Goal: Information Seeking & Learning: Check status

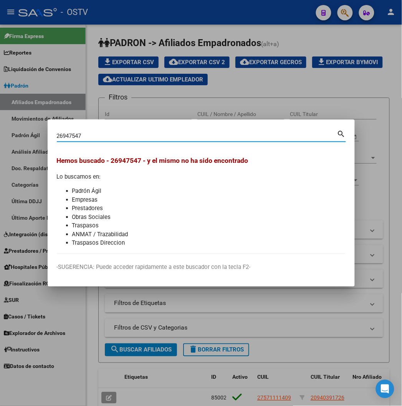
scroll to position [227, 0]
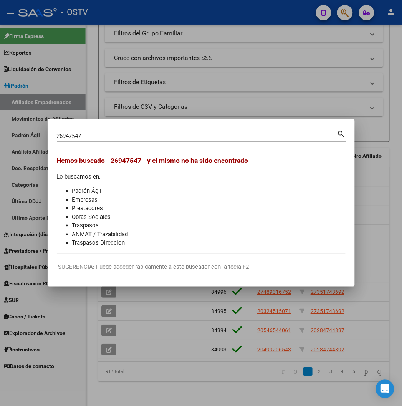
click at [117, 14] on div at bounding box center [201, 203] width 402 height 406
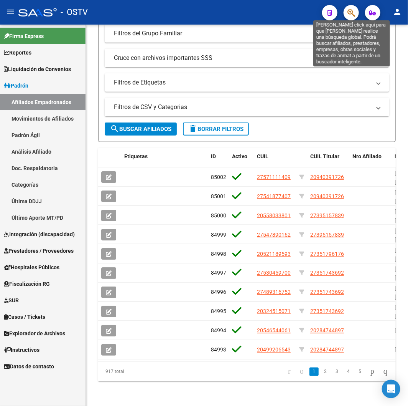
click at [351, 13] on icon "button" at bounding box center [352, 12] width 8 height 9
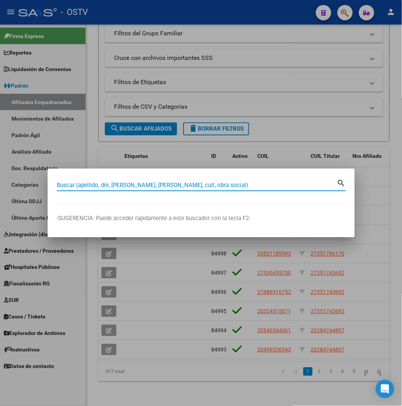
paste input "23450775509"
type input "23450775509"
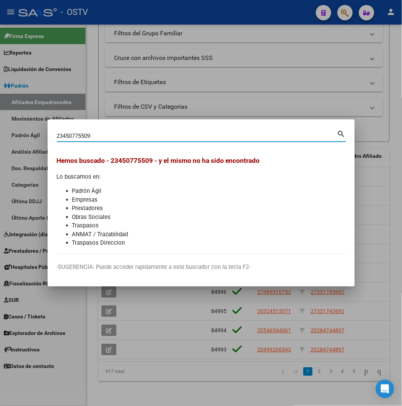
click at [114, 15] on div at bounding box center [201, 203] width 402 height 406
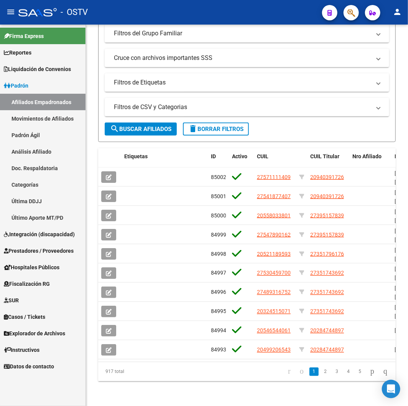
click at [346, 12] on button "button" at bounding box center [351, 12] width 15 height 15
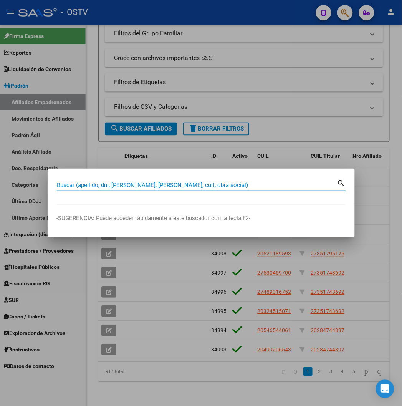
paste input "95915531"
type input "95915531"
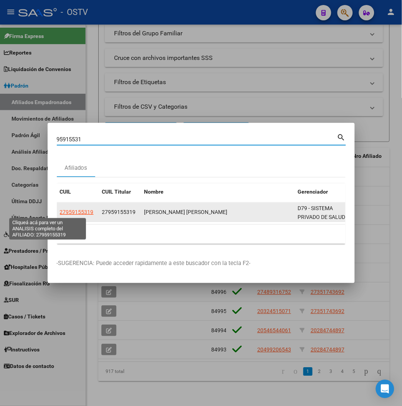
click at [60, 212] on span "27959155319" at bounding box center [77, 212] width 34 height 6
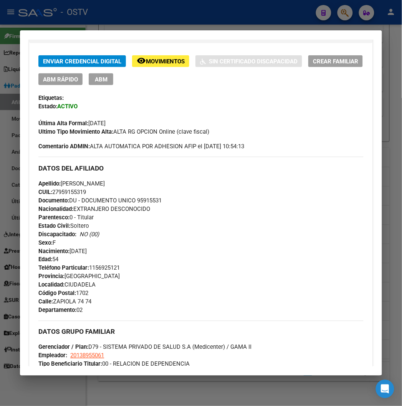
scroll to position [348, 0]
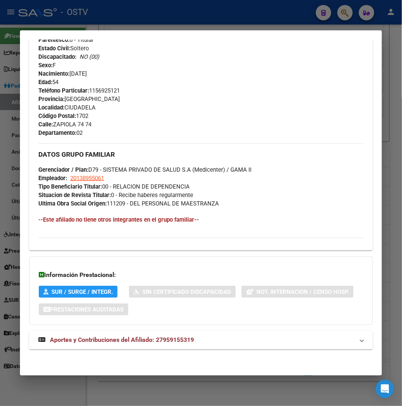
click at [56, 344] on strong "Aportes y Contribuciones del Afiliado: 27959155319" at bounding box center [115, 339] width 155 height 9
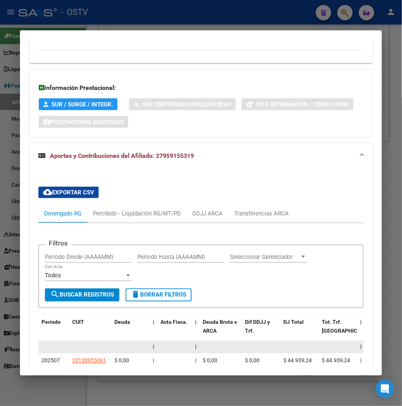
scroll to position [646, 0]
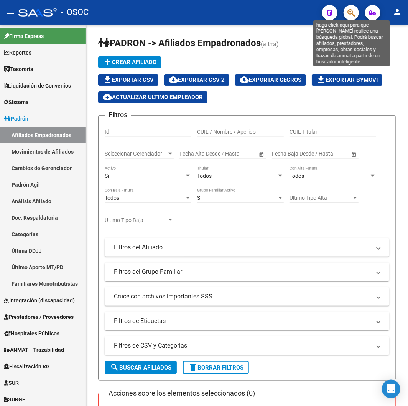
click at [351, 10] on icon "button" at bounding box center [352, 12] width 8 height 9
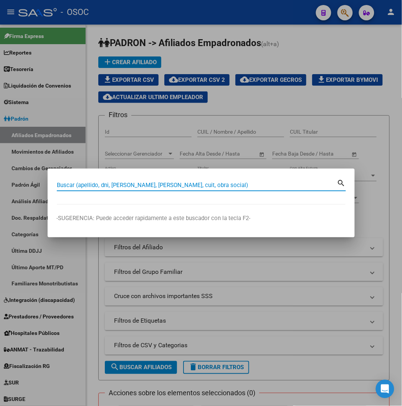
paste input "23450775509"
type input "23450775509"
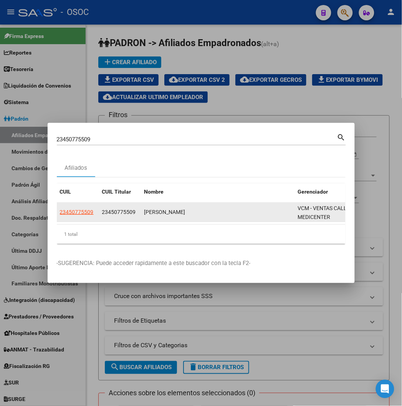
click at [60, 208] on app-link-go-to "23450775509" at bounding box center [77, 212] width 34 height 9
click at [60, 211] on span "23450775509" at bounding box center [77, 212] width 34 height 6
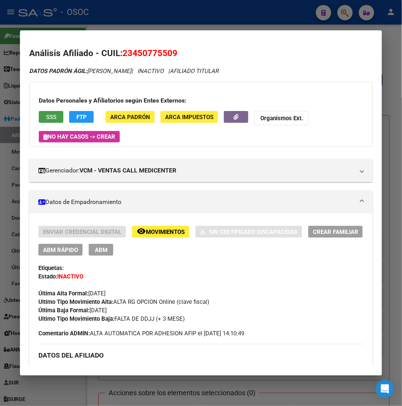
click at [46, 114] on span "SSS" at bounding box center [51, 117] width 10 height 7
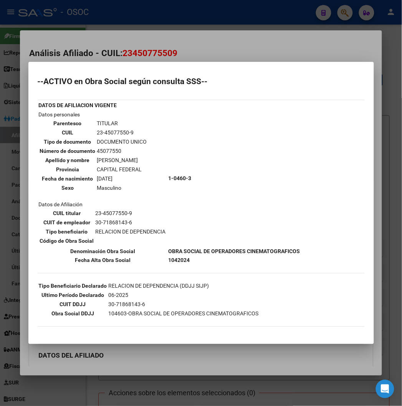
click at [218, 39] on div at bounding box center [201, 203] width 402 height 406
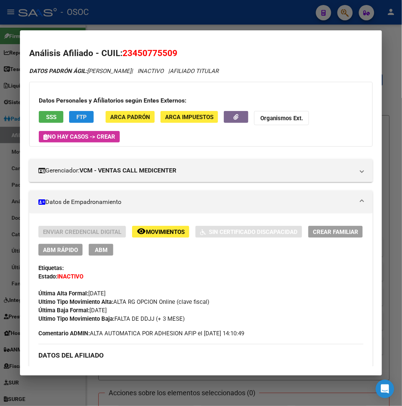
click at [78, 114] on button "FTP" at bounding box center [81, 117] width 25 height 12
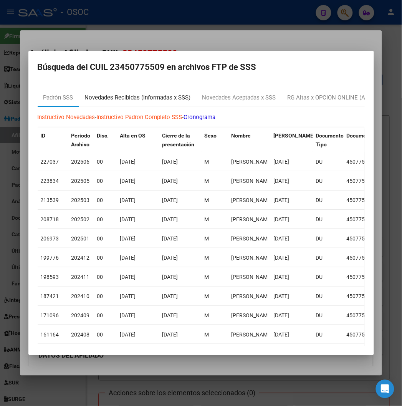
click at [133, 100] on div "Novedades Recibidas (informadas x SSS)" at bounding box center [138, 97] width 106 height 9
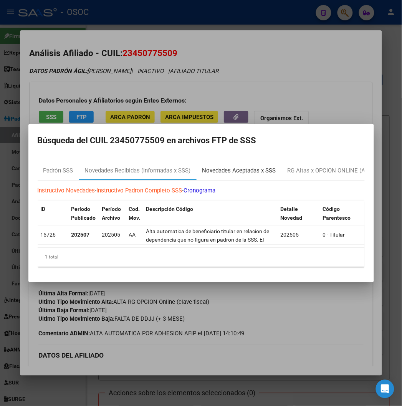
click at [212, 166] on div "Novedades Aceptadas x SSS" at bounding box center [239, 170] width 74 height 9
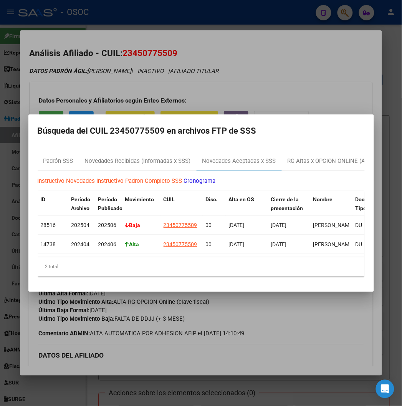
drag, startPoint x: 321, startPoint y: 71, endPoint x: 274, endPoint y: 163, distance: 103.1
click at [322, 71] on div at bounding box center [201, 203] width 402 height 406
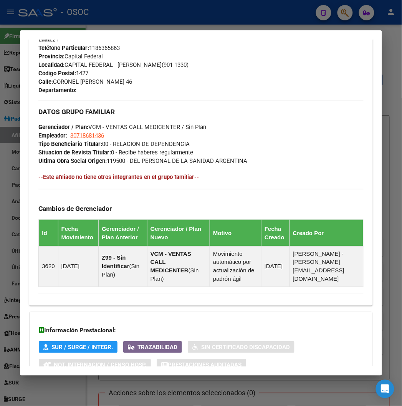
scroll to position [463, 0]
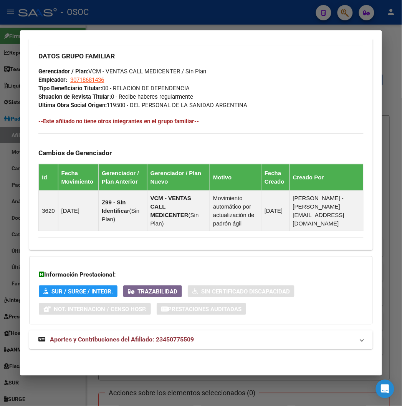
click at [150, 341] on span "Aportes y Contribuciones del Afiliado: 23450775509" at bounding box center [122, 339] width 144 height 7
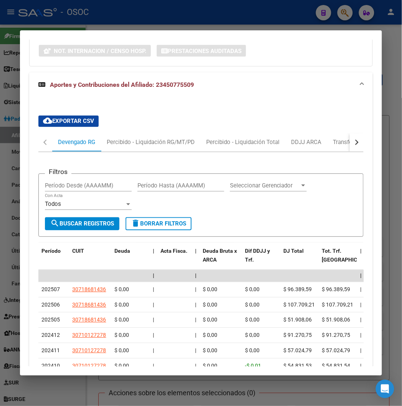
scroll to position [757, 0]
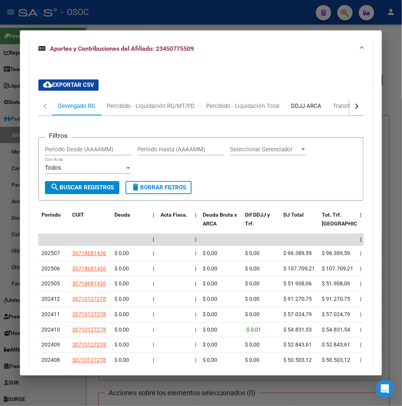
click at [285, 112] on div "DDJJ ARCA" at bounding box center [306, 106] width 42 height 18
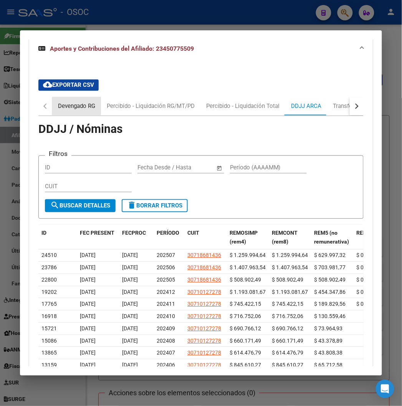
click at [71, 112] on div "Devengado RG" at bounding box center [76, 106] width 49 height 18
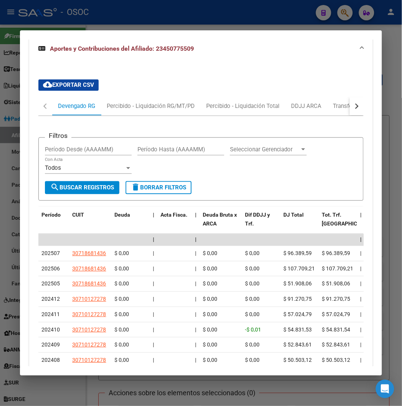
click at [354, 107] on button "button" at bounding box center [357, 106] width 14 height 18
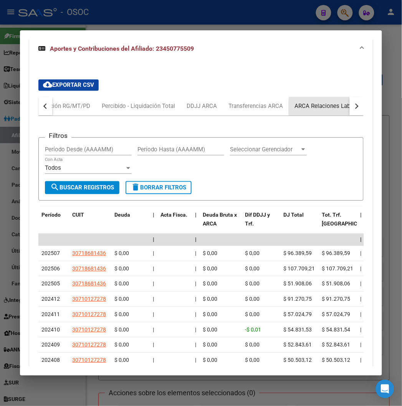
click at [332, 108] on div "ARCA Relaciones Laborales" at bounding box center [330, 106] width 72 height 8
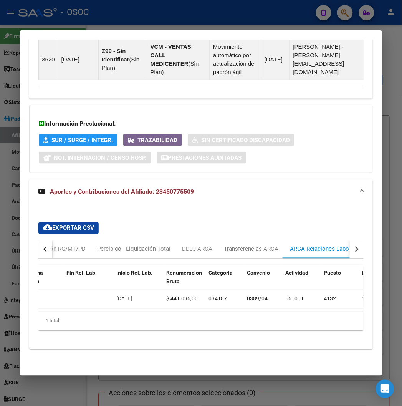
scroll to position [0, 229]
click at [38, 246] on button "button" at bounding box center [45, 249] width 14 height 18
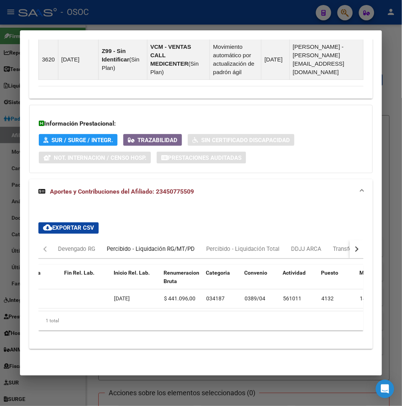
click at [137, 245] on div "Percibido - Liquidación RG/MT/PD" at bounding box center [151, 249] width 88 height 8
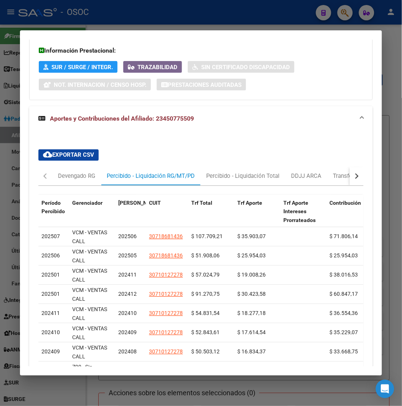
scroll to position [706, 0]
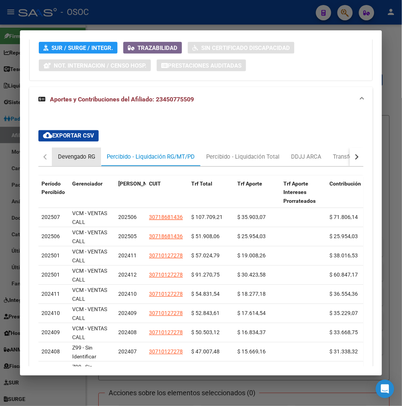
click at [60, 152] on div "Devengado RG" at bounding box center [76, 157] width 49 height 18
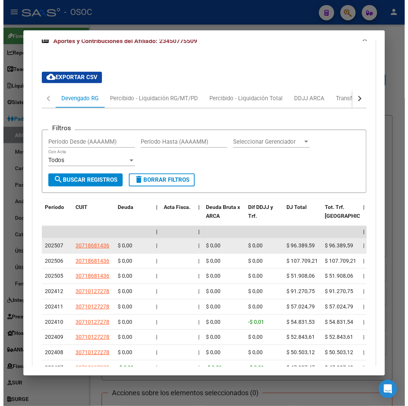
scroll to position [791, 0]
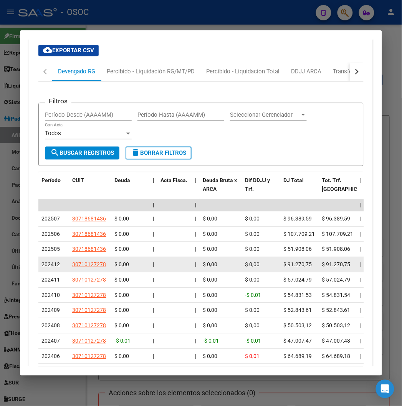
click at [41, 265] on span "202412" at bounding box center [50, 264] width 18 height 6
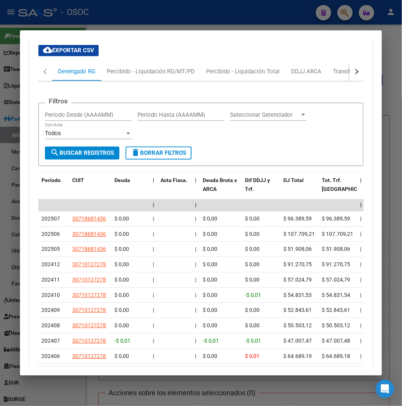
click at [109, 2] on div at bounding box center [201, 203] width 402 height 406
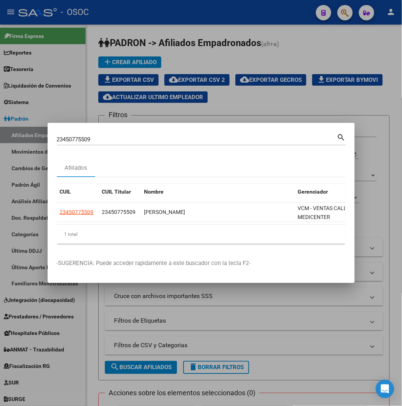
click at [76, 97] on div at bounding box center [201, 203] width 402 height 406
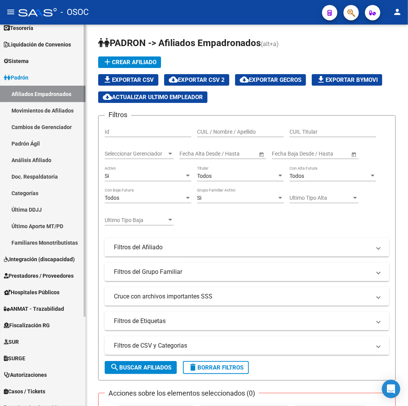
scroll to position [116, 0]
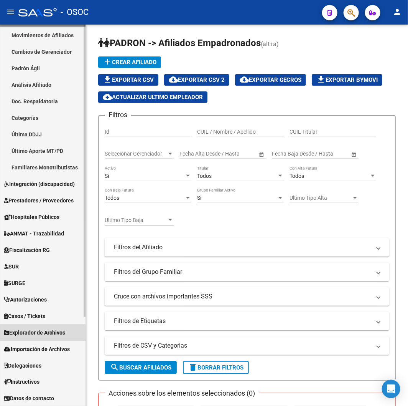
drag, startPoint x: 52, startPoint y: 332, endPoint x: 31, endPoint y: 237, distance: 97.4
click at [51, 332] on span "Explorador de Archivos" at bounding box center [34, 332] width 61 height 8
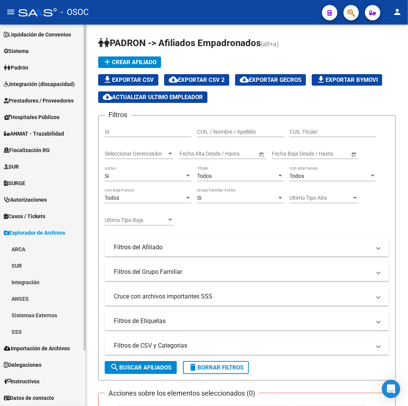
scroll to position [51, 0]
click at [24, 330] on link "SSS" at bounding box center [43, 331] width 86 height 16
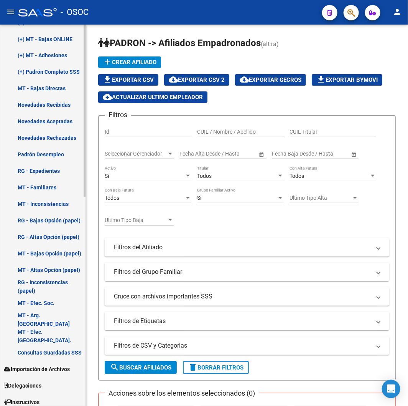
scroll to position [463, 0]
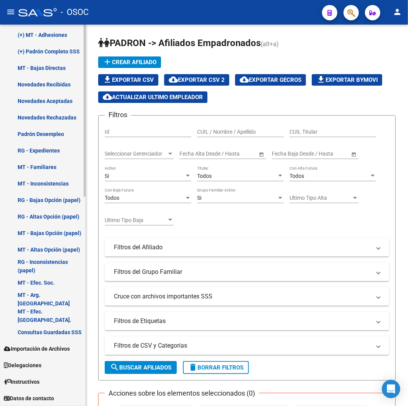
click at [43, 82] on link "Novedades Recibidas" at bounding box center [43, 84] width 86 height 16
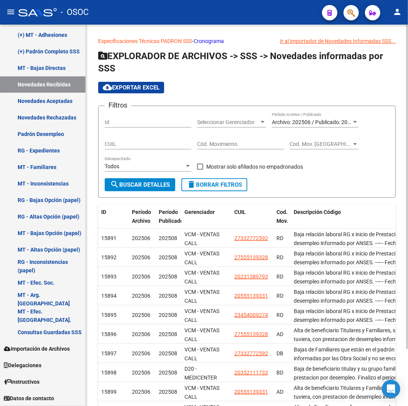
click at [278, 116] on div "Archivo: 202506 / Publicado: 202508 Período Archivo / Publicado" at bounding box center [315, 119] width 87 height 15
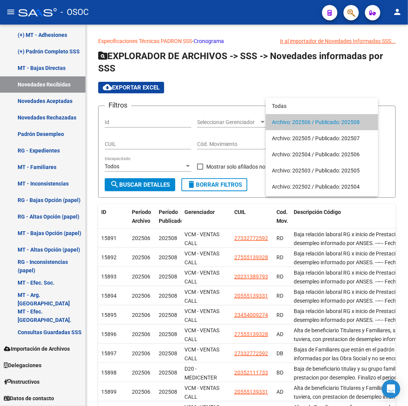
click at [25, 98] on div at bounding box center [204, 203] width 408 height 406
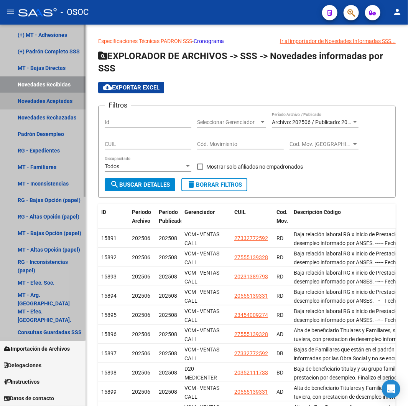
click at [25, 98] on link "Novedades Aceptadas" at bounding box center [43, 101] width 86 height 16
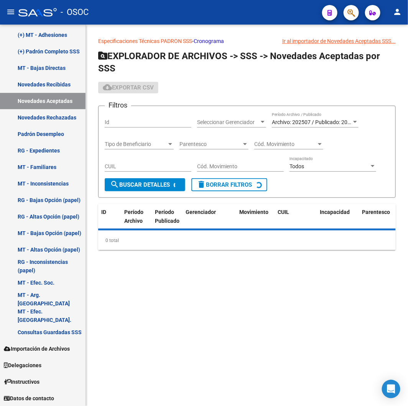
click at [284, 125] on div "Archivo: 202507 / Publicado: 202509 Período Archivo / Publicado" at bounding box center [315, 119] width 87 height 15
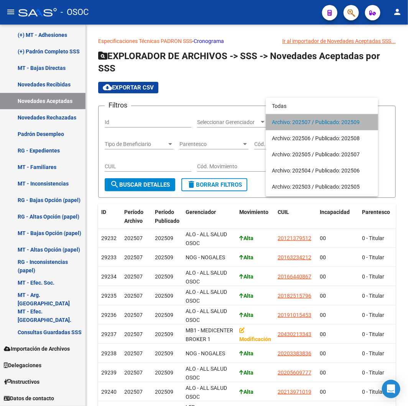
click at [285, 123] on span "Archivo: 202507 / Publicado: 202509" at bounding box center [322, 122] width 100 height 16
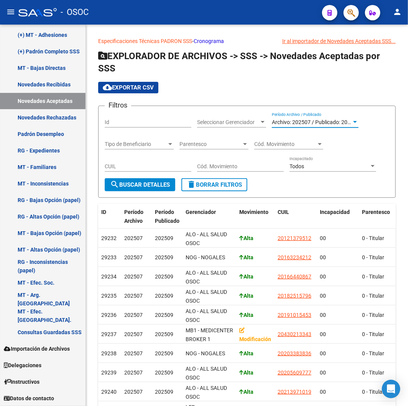
scroll to position [67, 0]
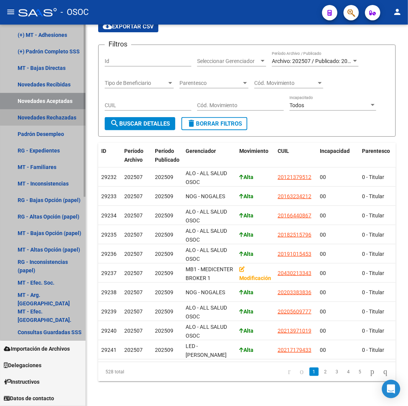
click at [65, 114] on link "Novedades Rechazadas" at bounding box center [43, 117] width 86 height 16
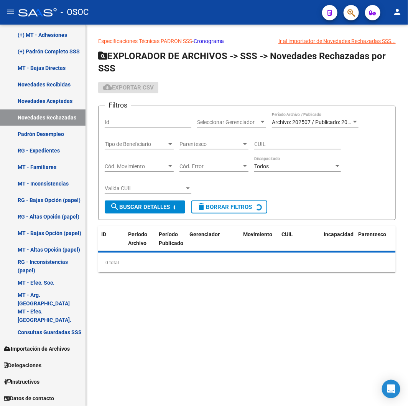
click at [342, 120] on span "Archivo: 202507 / Publicado: 202509" at bounding box center [316, 122] width 88 height 6
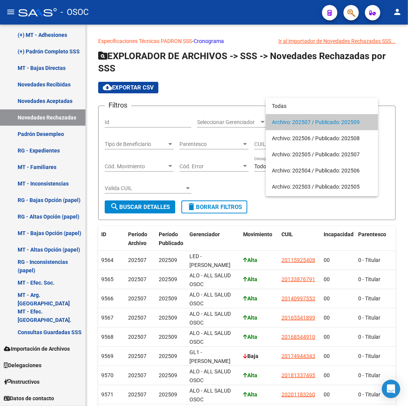
click at [345, 83] on div at bounding box center [204, 203] width 408 height 406
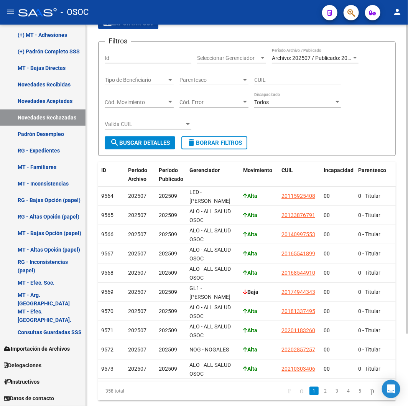
scroll to position [85, 0]
